Goal: Information Seeking & Learning: Learn about a topic

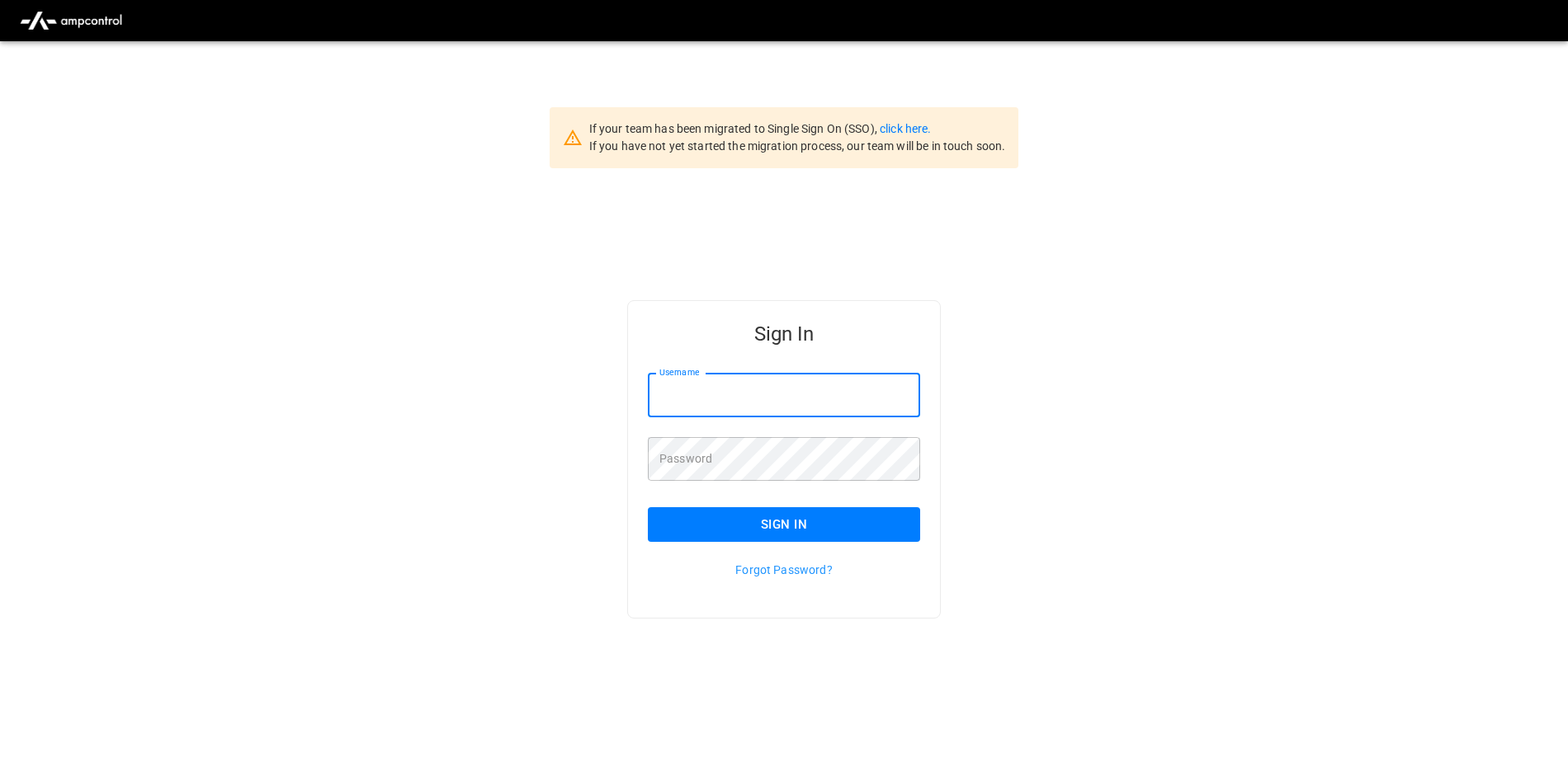
click at [712, 392] on input "Username" at bounding box center [784, 395] width 272 height 44
type input "**********"
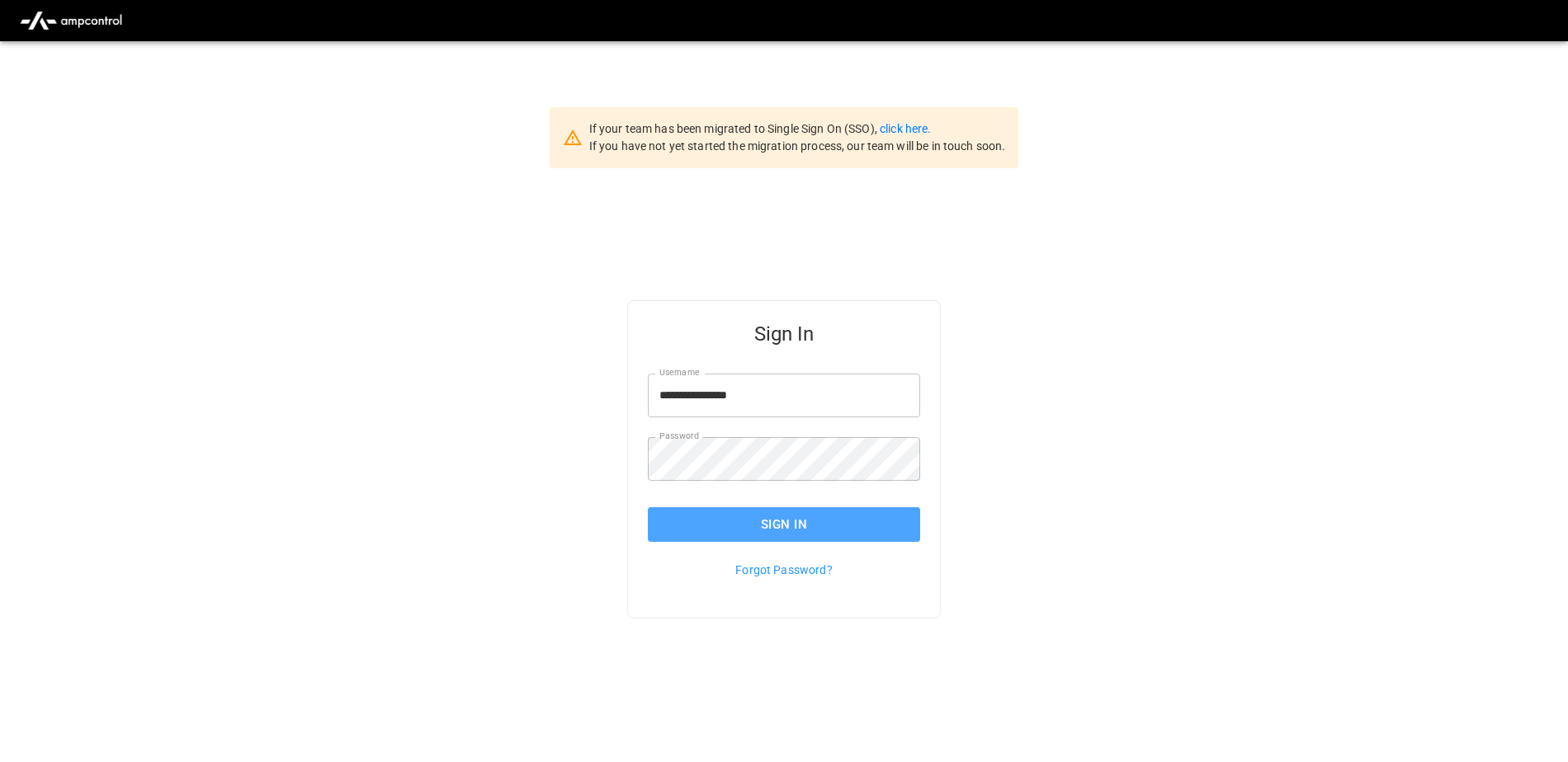
click at [779, 520] on button "Sign In" at bounding box center [784, 525] width 272 height 35
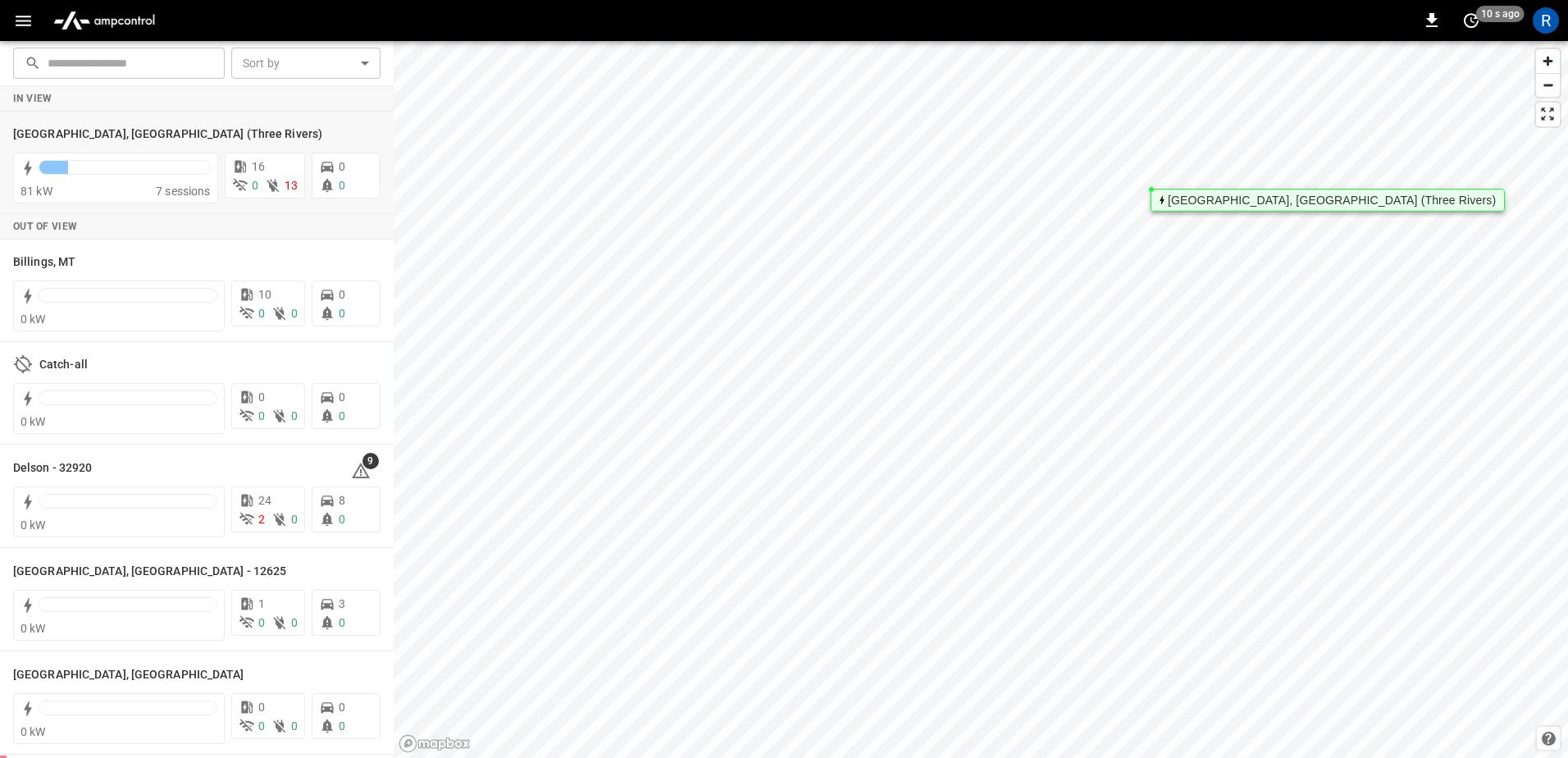
click at [1182, 203] on div "[GEOGRAPHIC_DATA], [GEOGRAPHIC_DATA] (Three Rivers)" at bounding box center [1332, 201] width 328 height 10
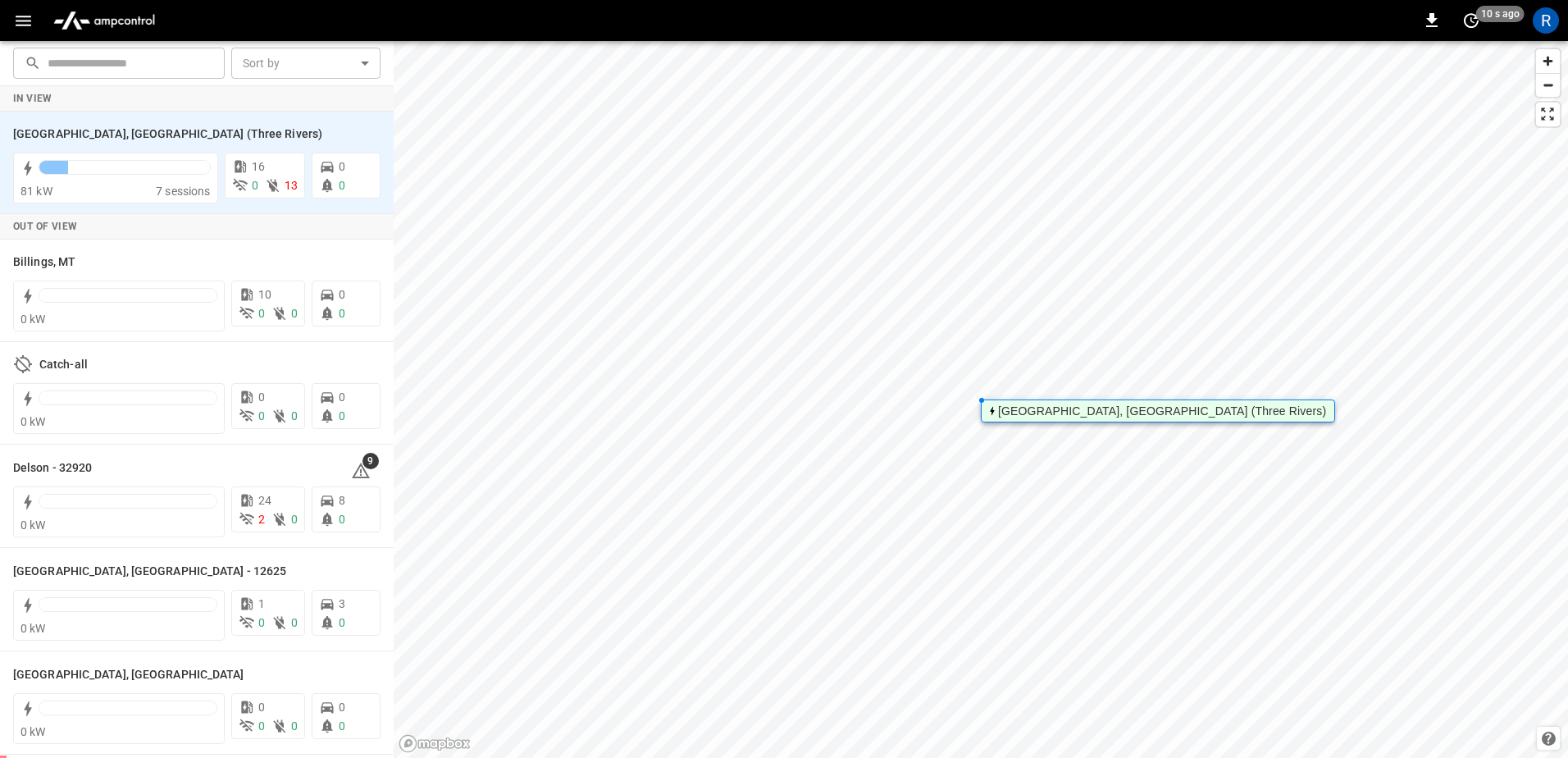
click at [1056, 413] on div "[GEOGRAPHIC_DATA], [GEOGRAPHIC_DATA] (Three Rivers)" at bounding box center [1163, 411] width 328 height 10
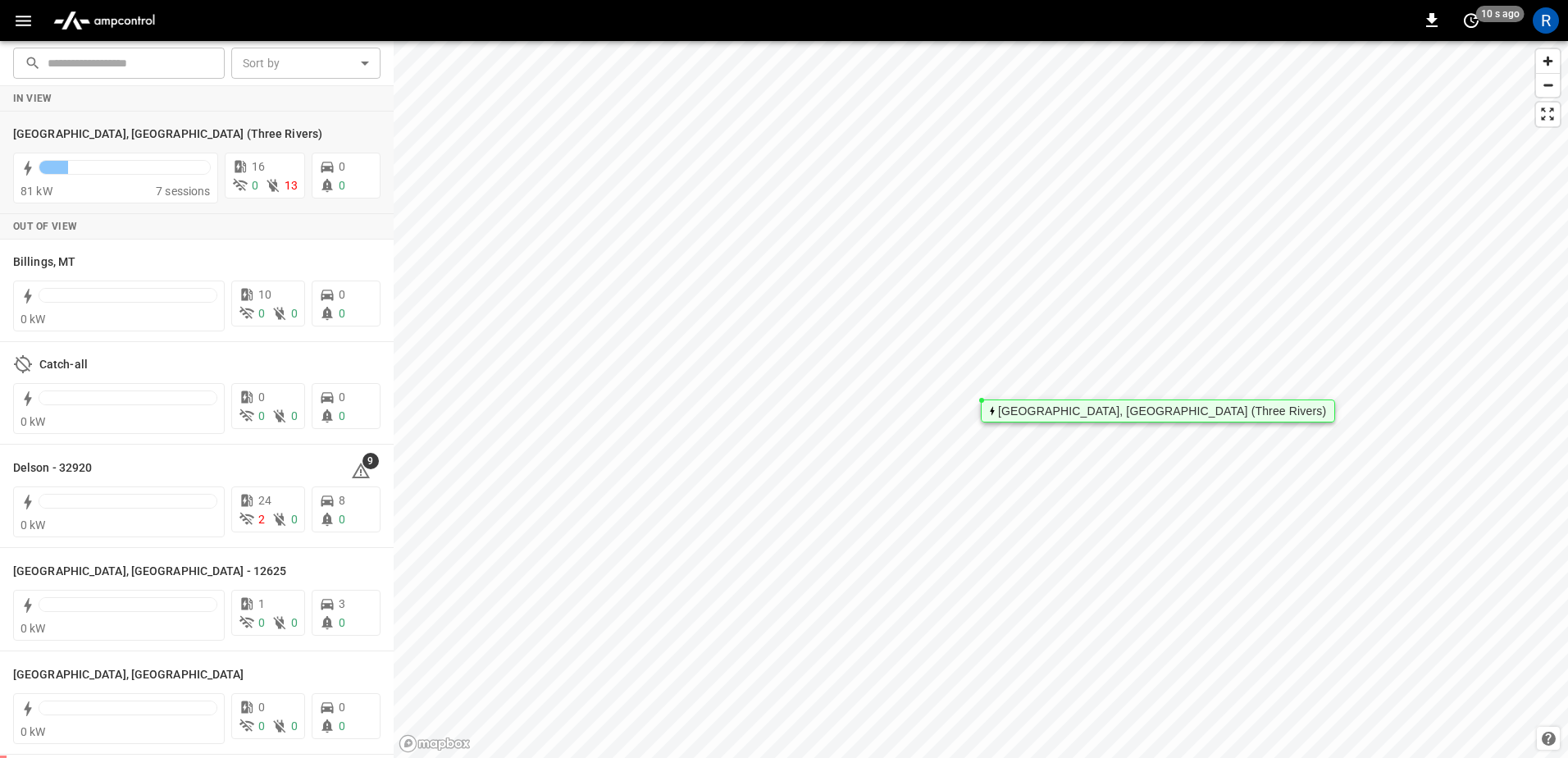
click at [1056, 413] on div "[GEOGRAPHIC_DATA], [GEOGRAPHIC_DATA] (Three Rivers)" at bounding box center [1163, 411] width 328 height 10
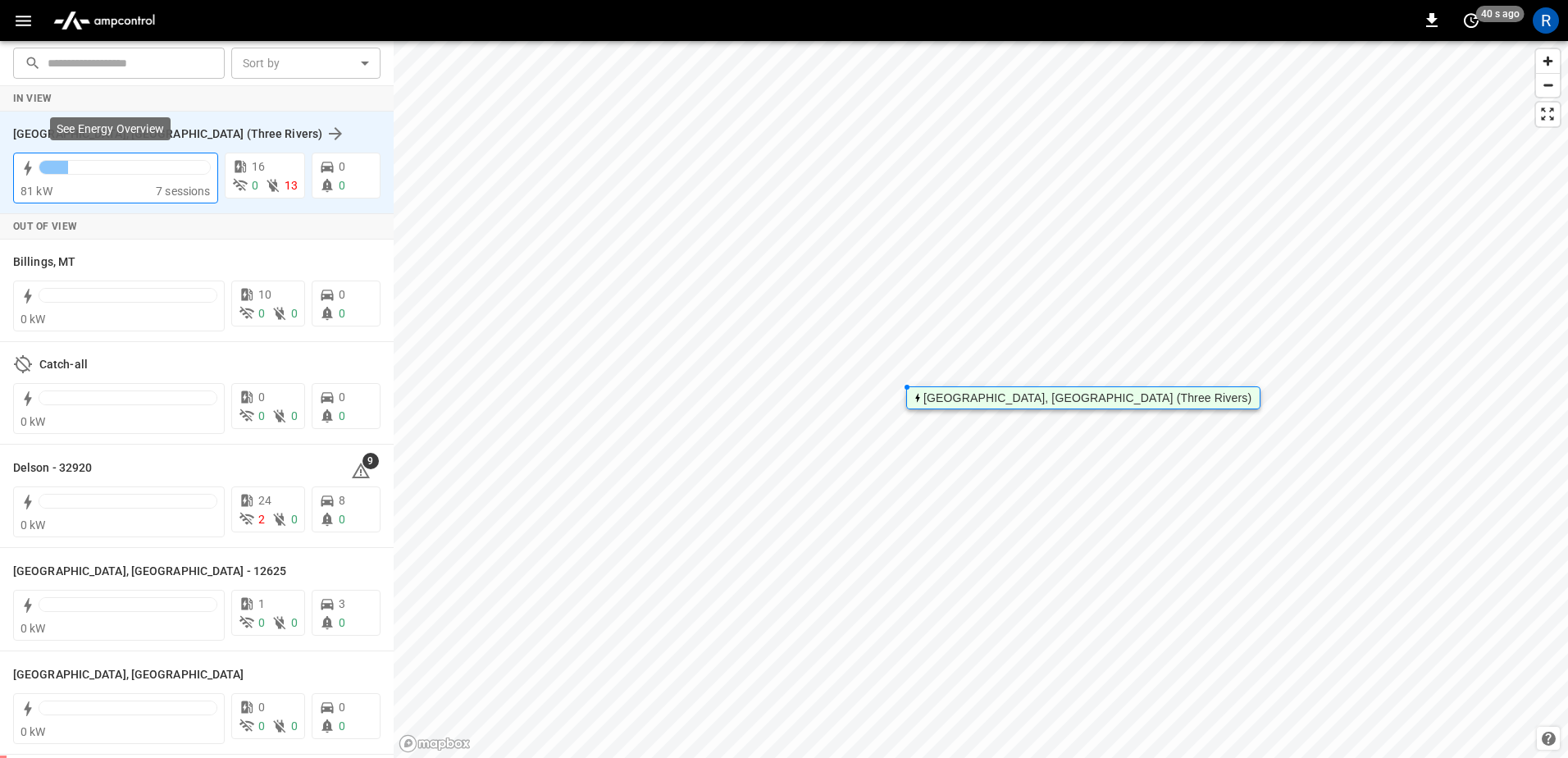
click at [113, 189] on div "81 kW" at bounding box center [88, 192] width 135 height 17
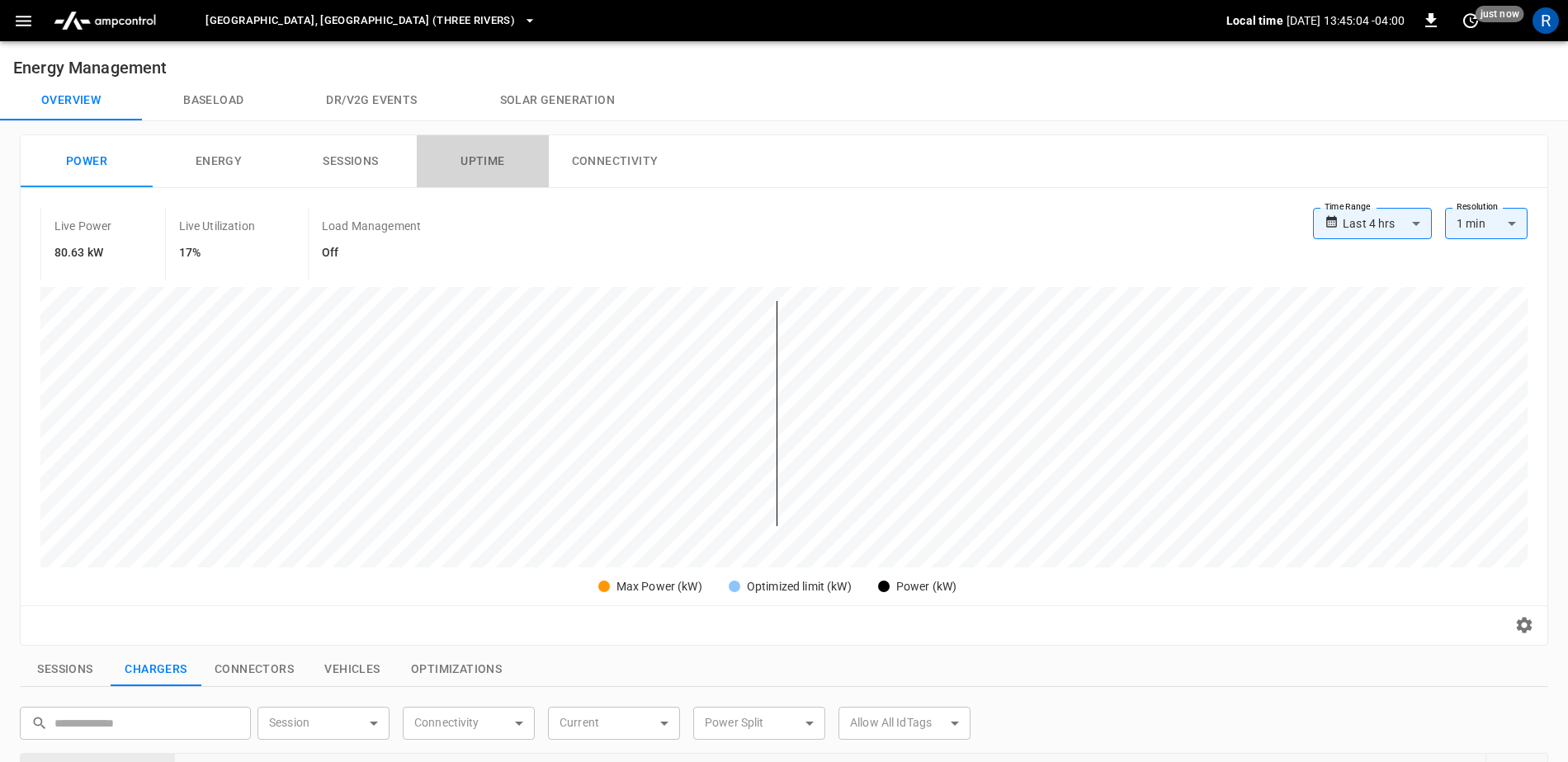
click at [477, 163] on button "Uptime" at bounding box center [483, 162] width 132 height 53
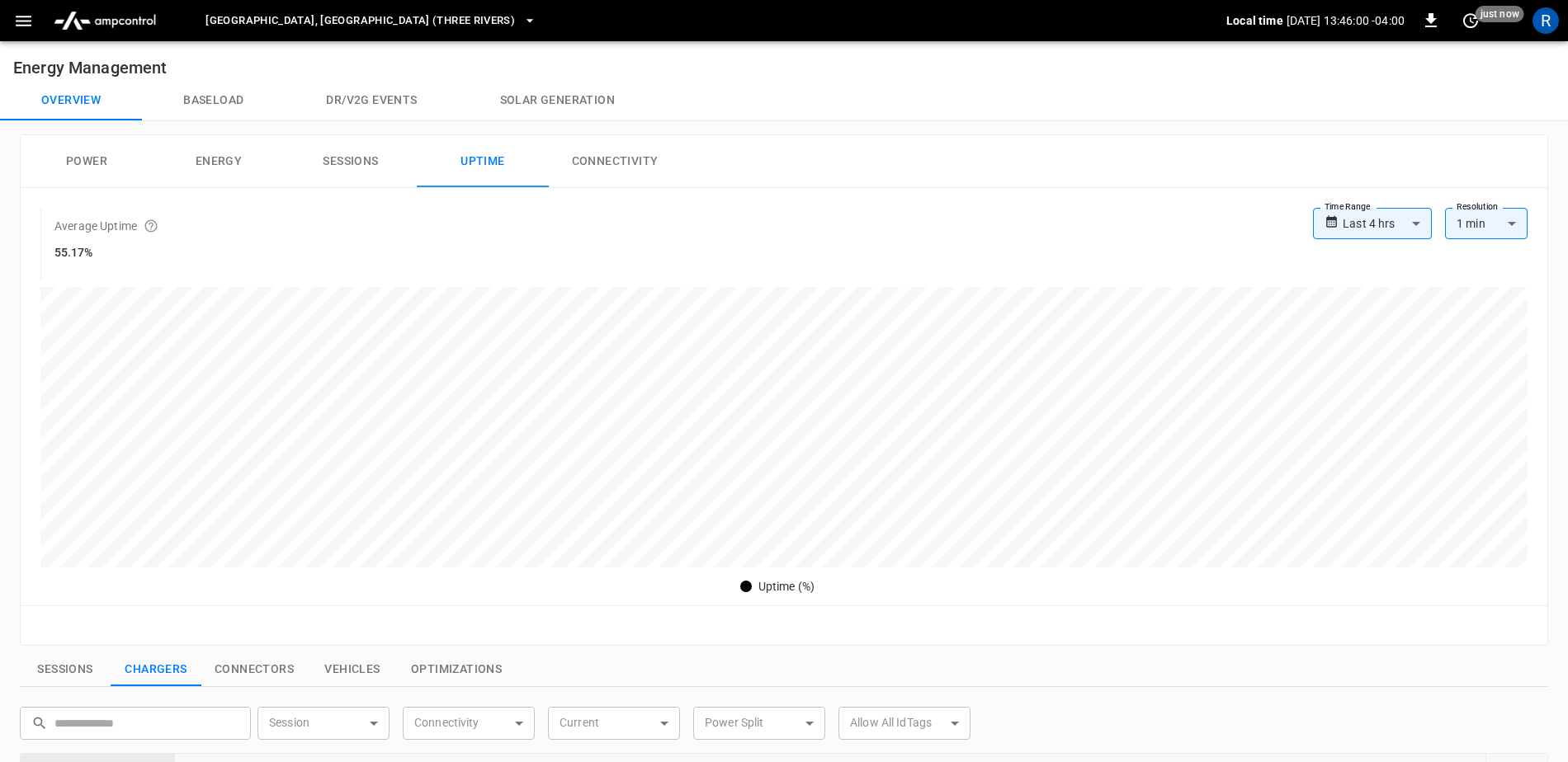
click at [15, 22] on icon "button" at bounding box center [23, 21] width 21 height 21
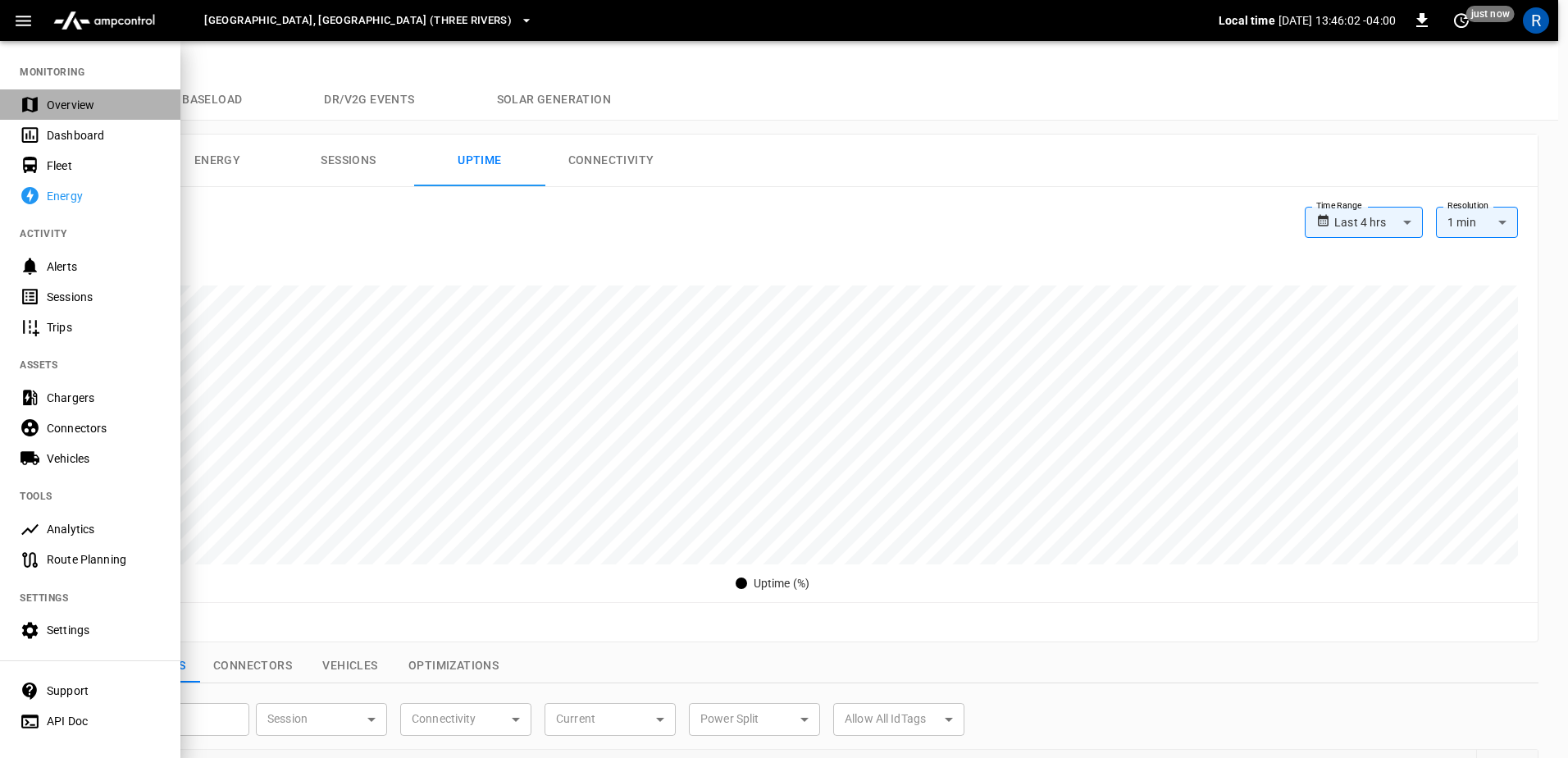
click at [51, 102] on div "Overview" at bounding box center [104, 105] width 114 height 17
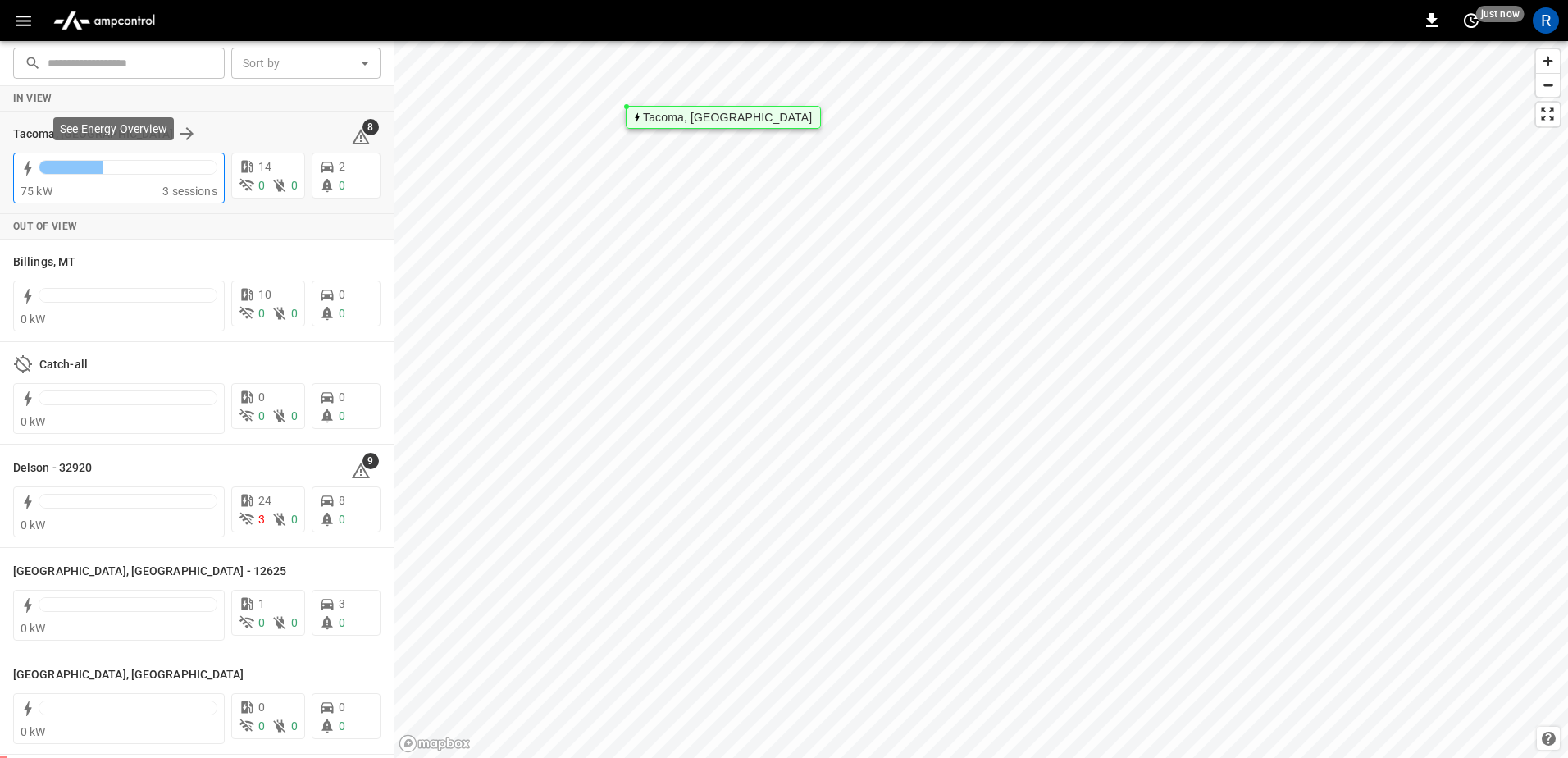
click at [98, 163] on div at bounding box center [71, 168] width 64 height 13
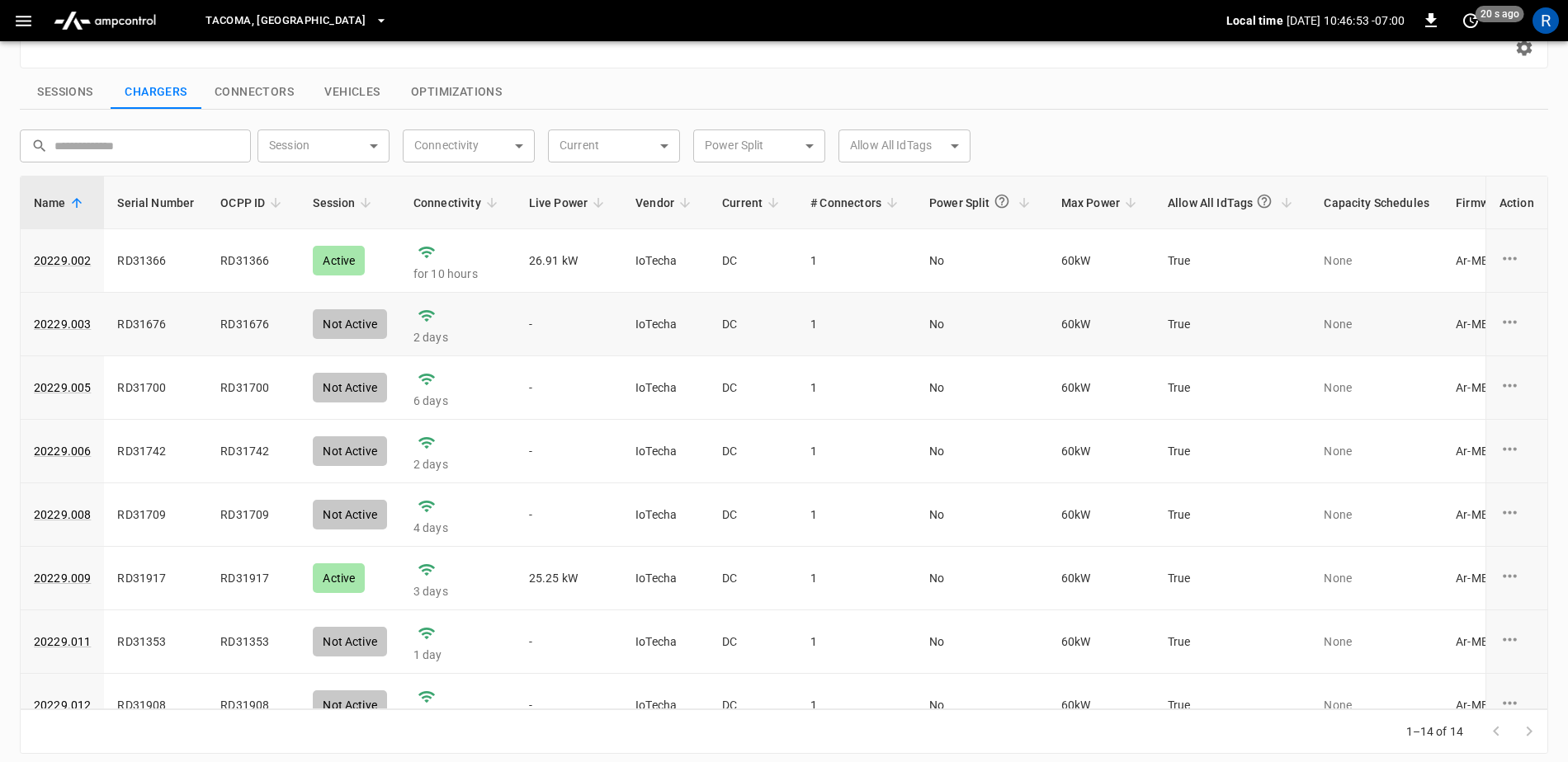
scroll to position [495, 0]
